Goal: Check status

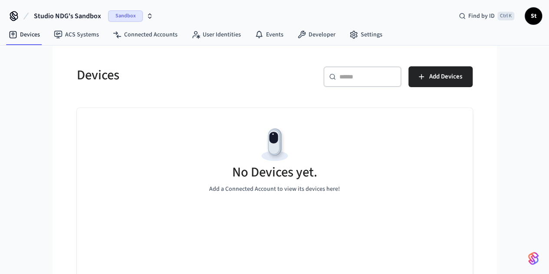
click at [150, 13] on icon "button" at bounding box center [149, 16] width 7 height 7
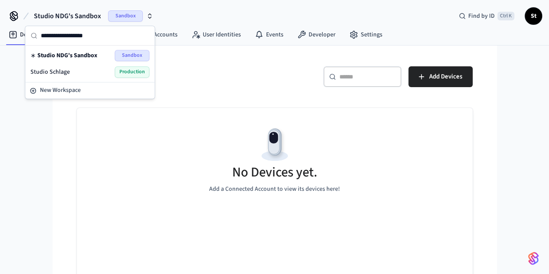
click at [92, 71] on div "Studio Schlage Production" at bounding box center [89, 71] width 119 height 11
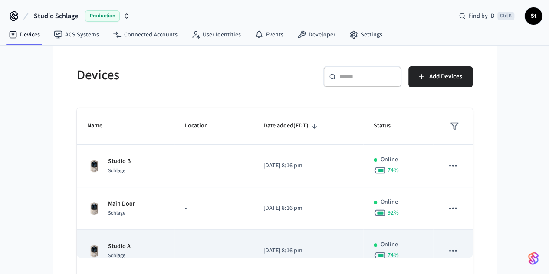
click at [121, 245] on div "Studio A Schlage" at bounding box center [125, 251] width 77 height 18
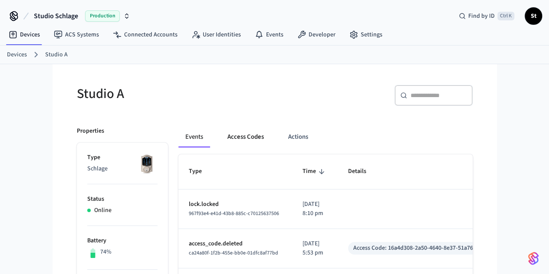
click at [220, 139] on button "Access Codes" at bounding box center [245, 137] width 50 height 21
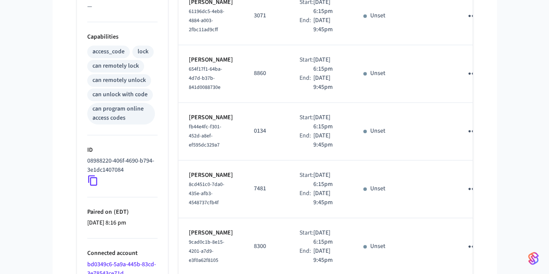
scroll to position [523, 0]
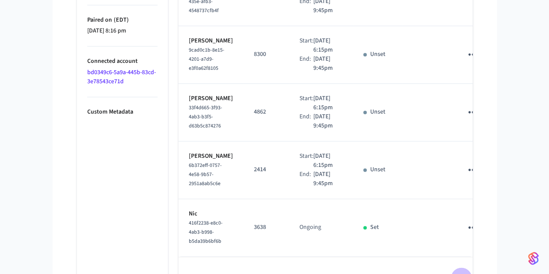
click at [463, 274] on icon "Go to next page" at bounding box center [461, 277] width 4 height 7
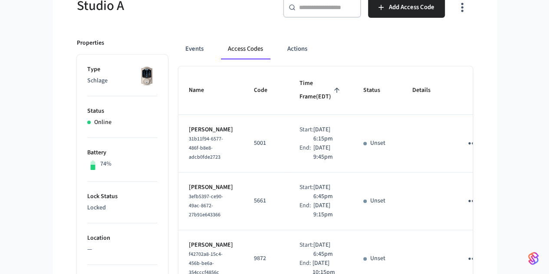
scroll to position [0, 0]
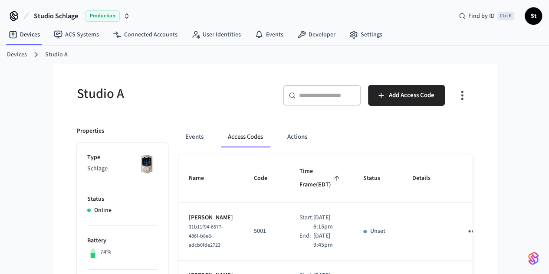
click at [22, 54] on link "Devices" at bounding box center [17, 54] width 20 height 9
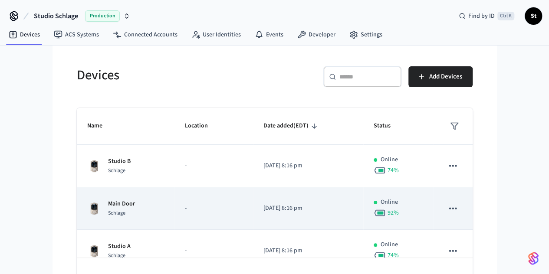
click at [97, 205] on div "Main Door Schlage" at bounding box center [125, 208] width 77 height 18
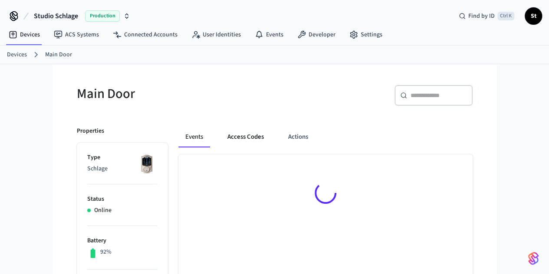
click at [227, 134] on button "Access Codes" at bounding box center [245, 137] width 50 height 21
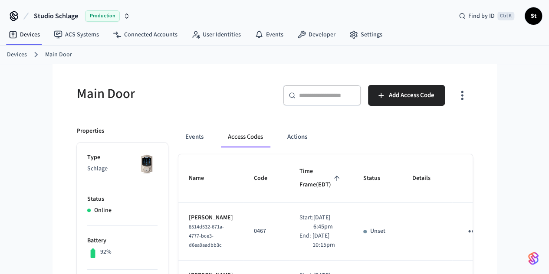
click at [313, 170] on span "Time Frame (EDT)" at bounding box center [320, 178] width 43 height 27
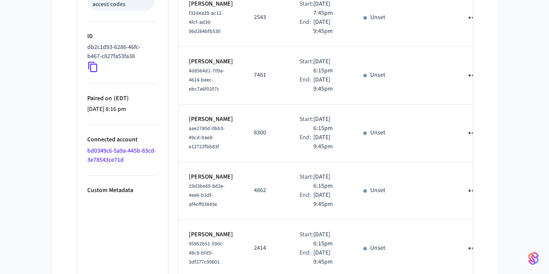
scroll to position [523, 0]
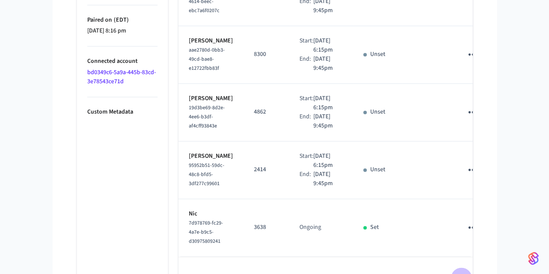
click at [467, 271] on icon "Go to next page" at bounding box center [460, 277] width 13 height 13
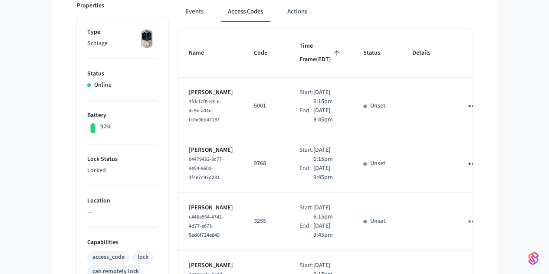
scroll to position [0, 0]
